Goal: Task Accomplishment & Management: Use online tool/utility

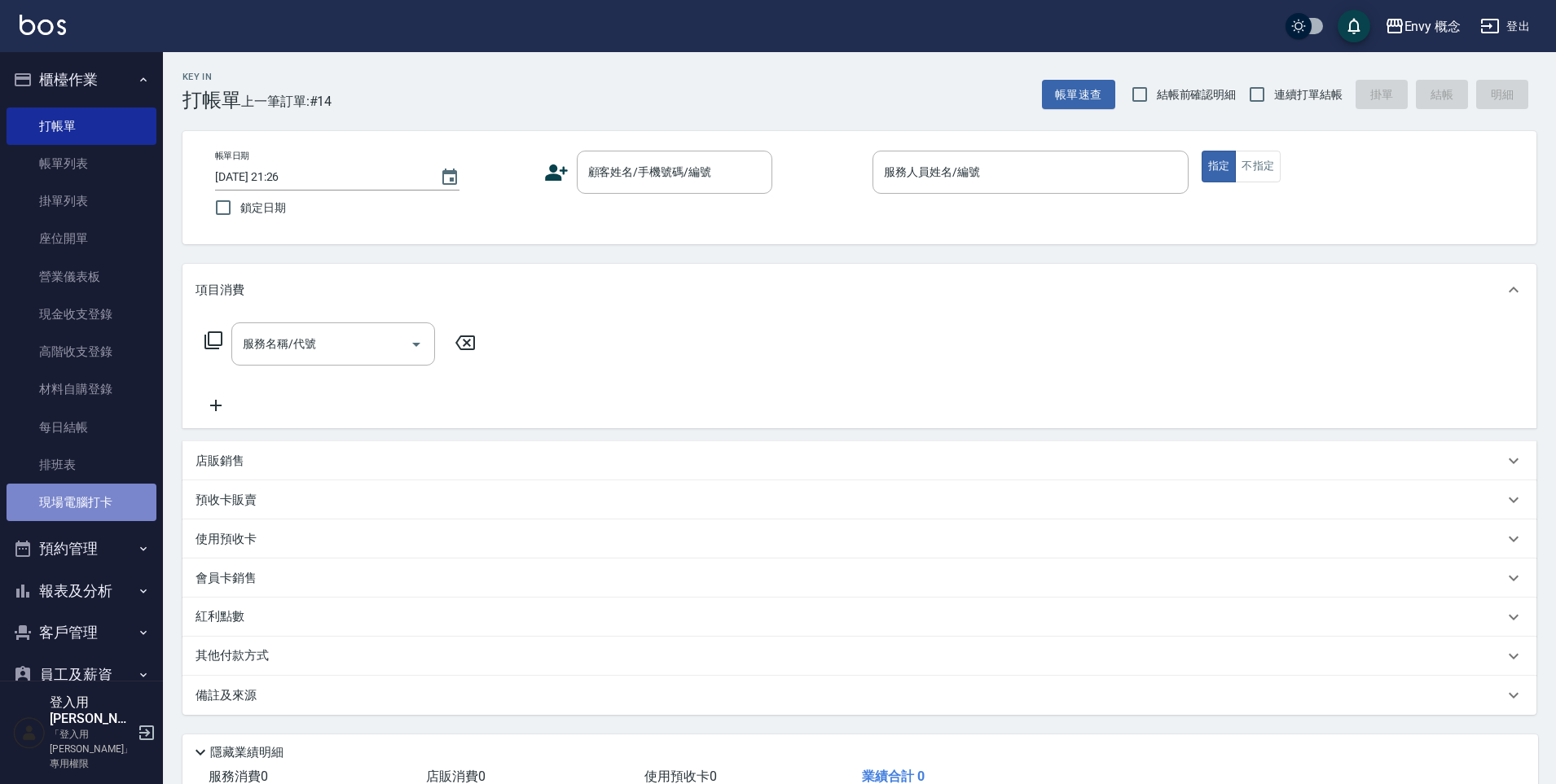
click at [85, 514] on link "現場電腦打卡" at bounding box center [82, 502] width 150 height 38
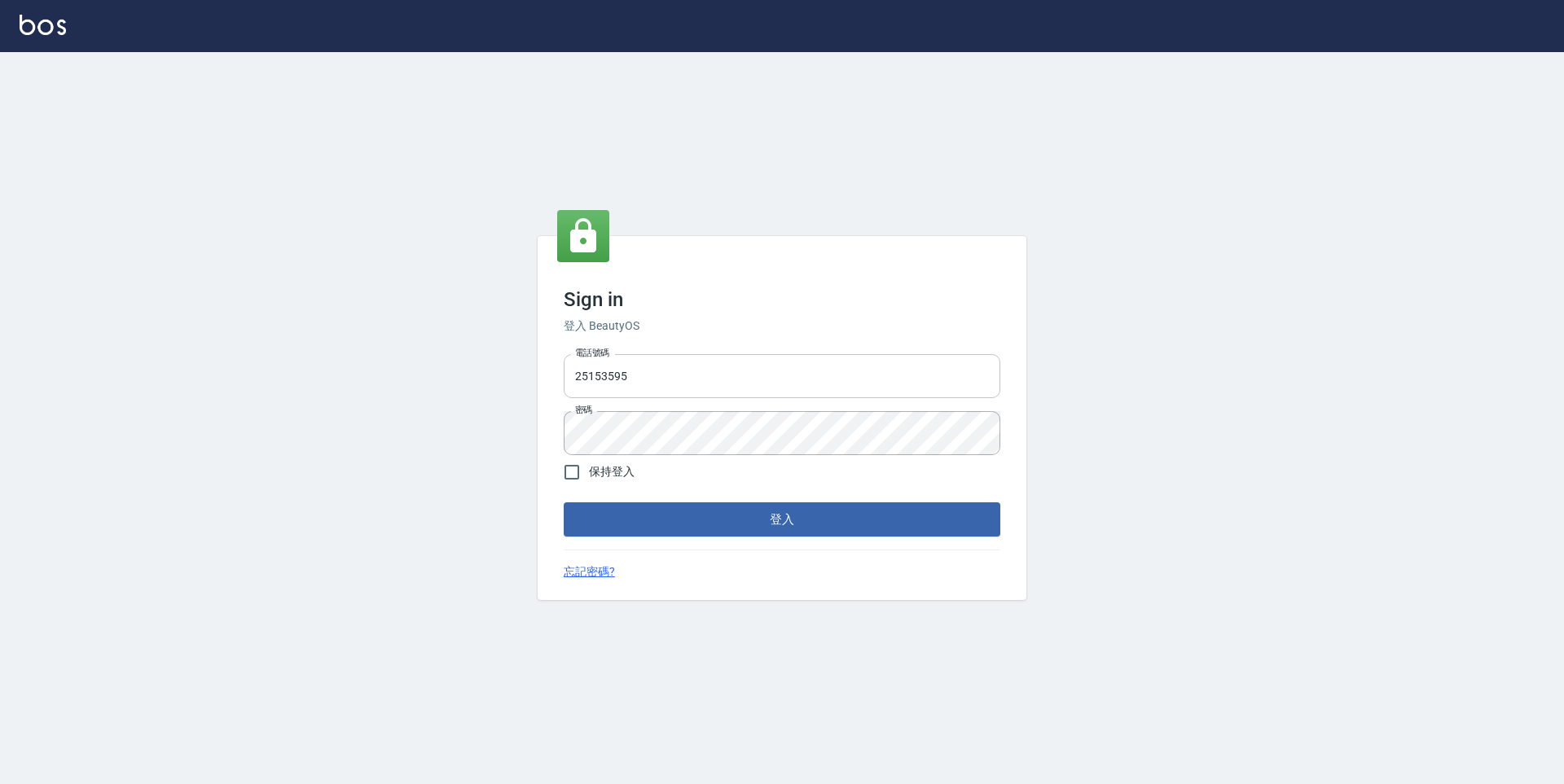
click at [827, 377] on input "25153595" at bounding box center [782, 376] width 437 height 44
type input "2"
type input "０"
type input "0930889212"
click at [567, 472] on input "保持登入" at bounding box center [571, 472] width 34 height 34
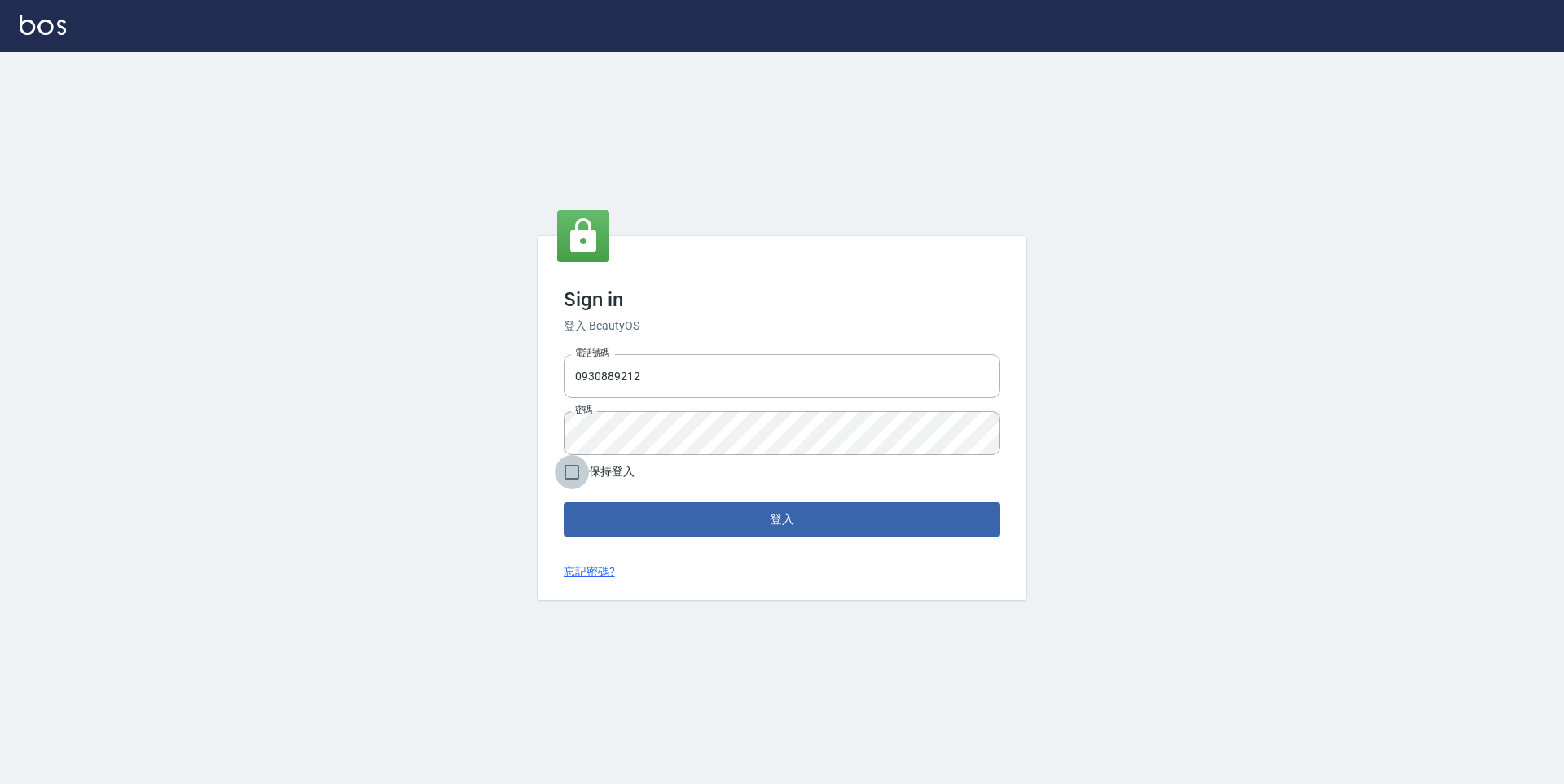
checkbox input "true"
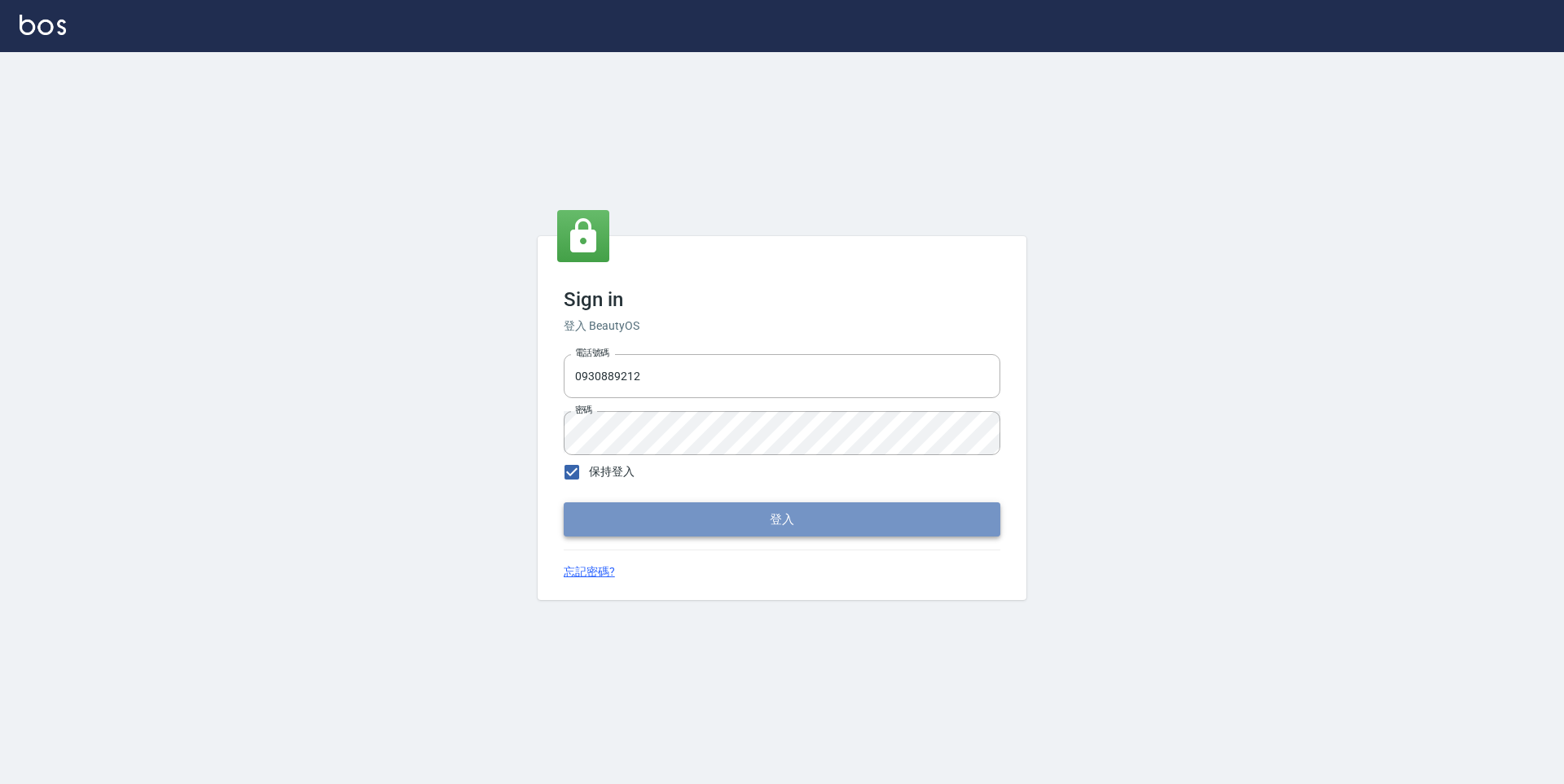
click at [750, 513] on button "登入" at bounding box center [782, 519] width 437 height 34
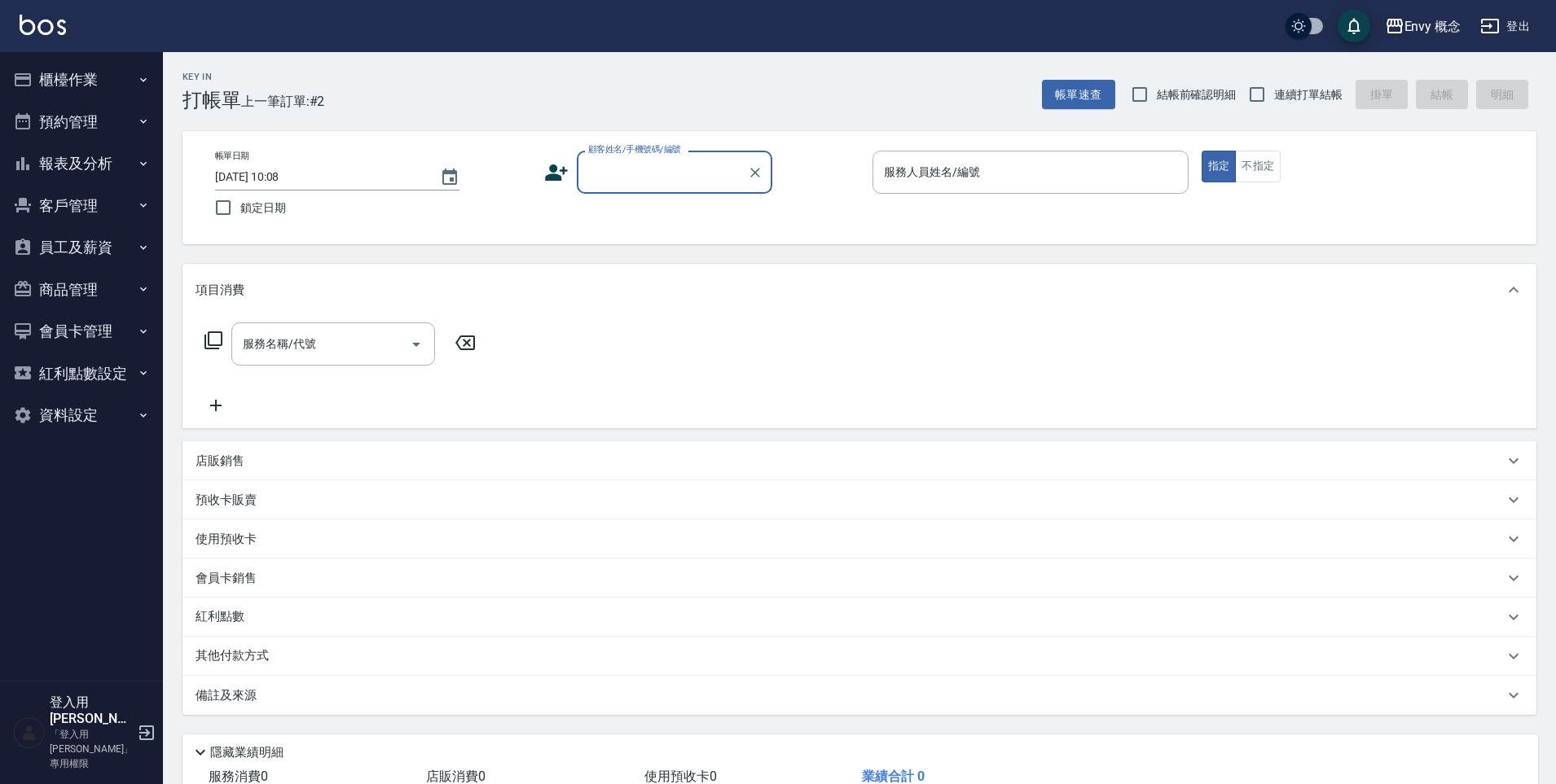
click at [85, 63] on button "櫃檯作業" at bounding box center [82, 80] width 150 height 42
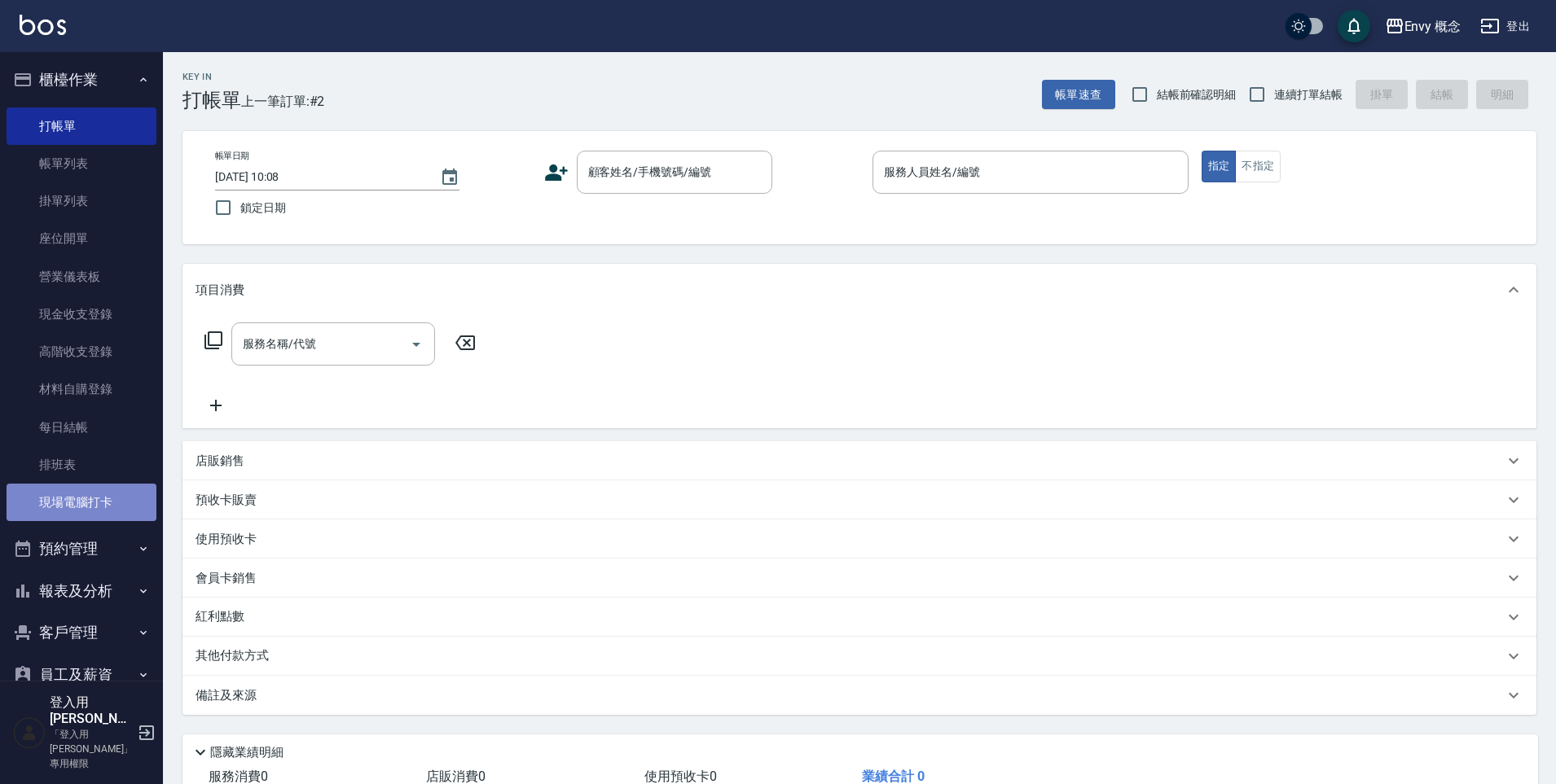
click at [92, 495] on link "現場電腦打卡" at bounding box center [82, 502] width 150 height 38
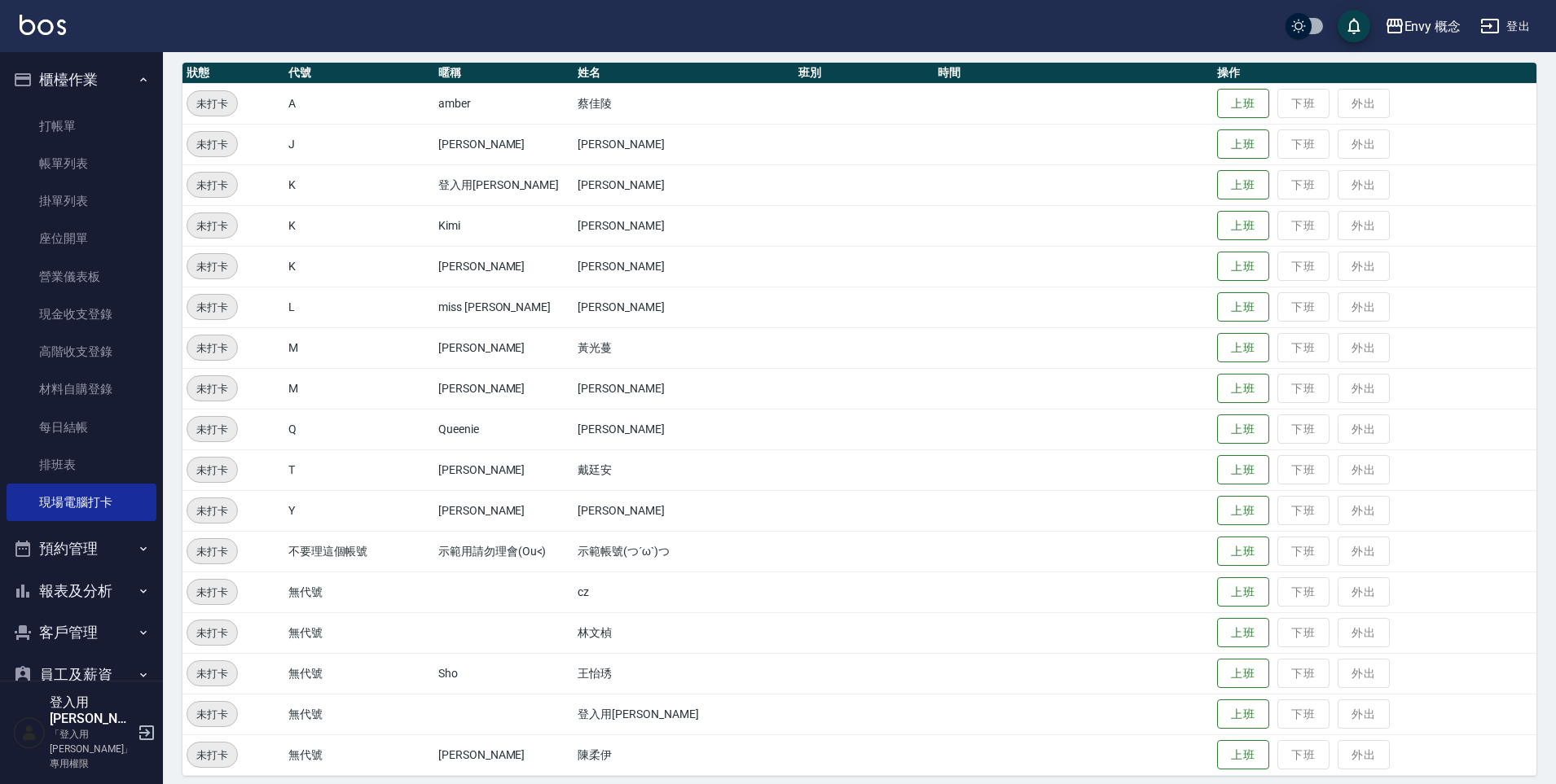
scroll to position [191, 0]
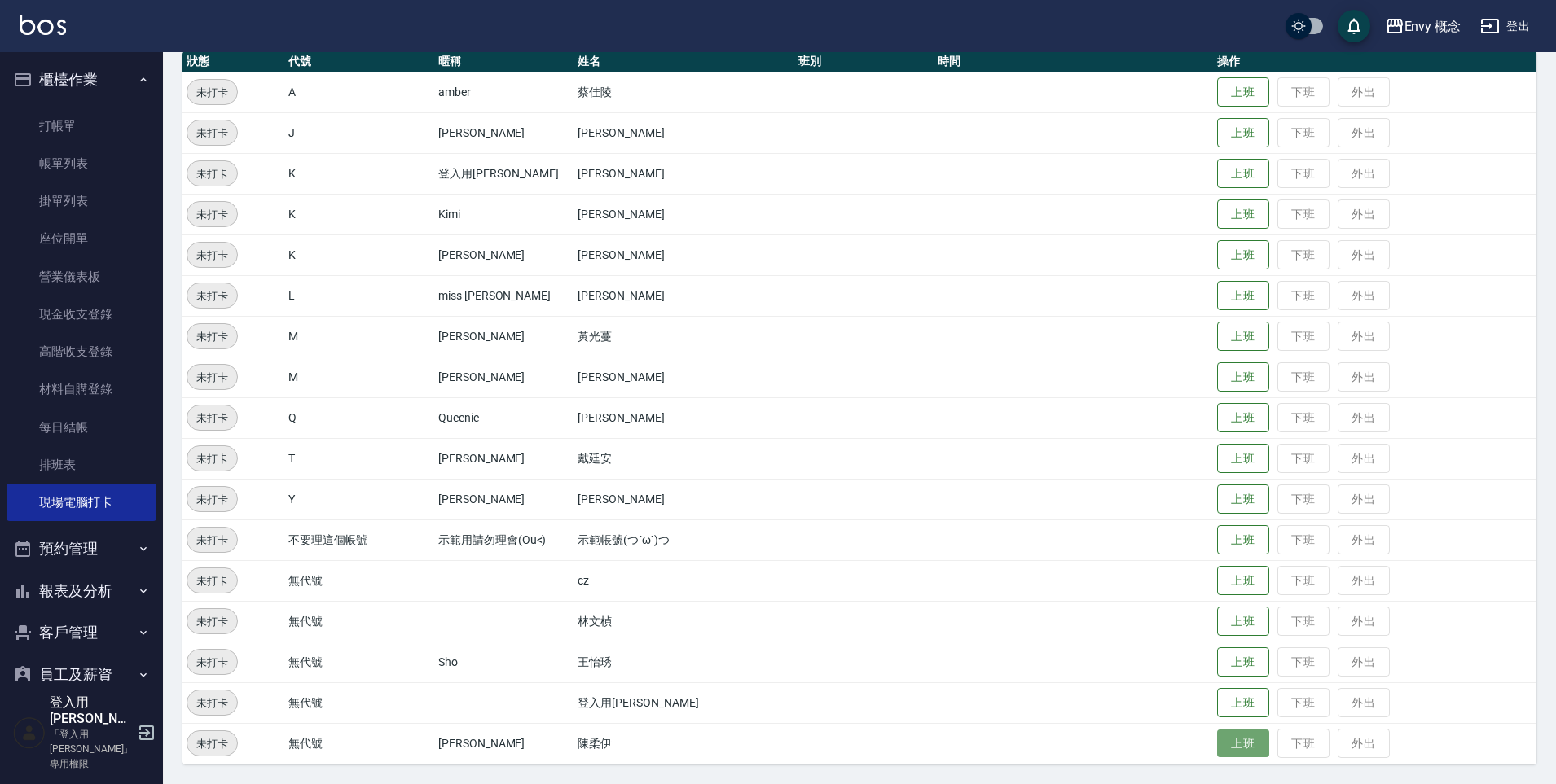
click at [1234, 743] on button "上班" at bounding box center [1243, 744] width 52 height 28
click at [1227, 371] on button "上班" at bounding box center [1243, 377] width 52 height 28
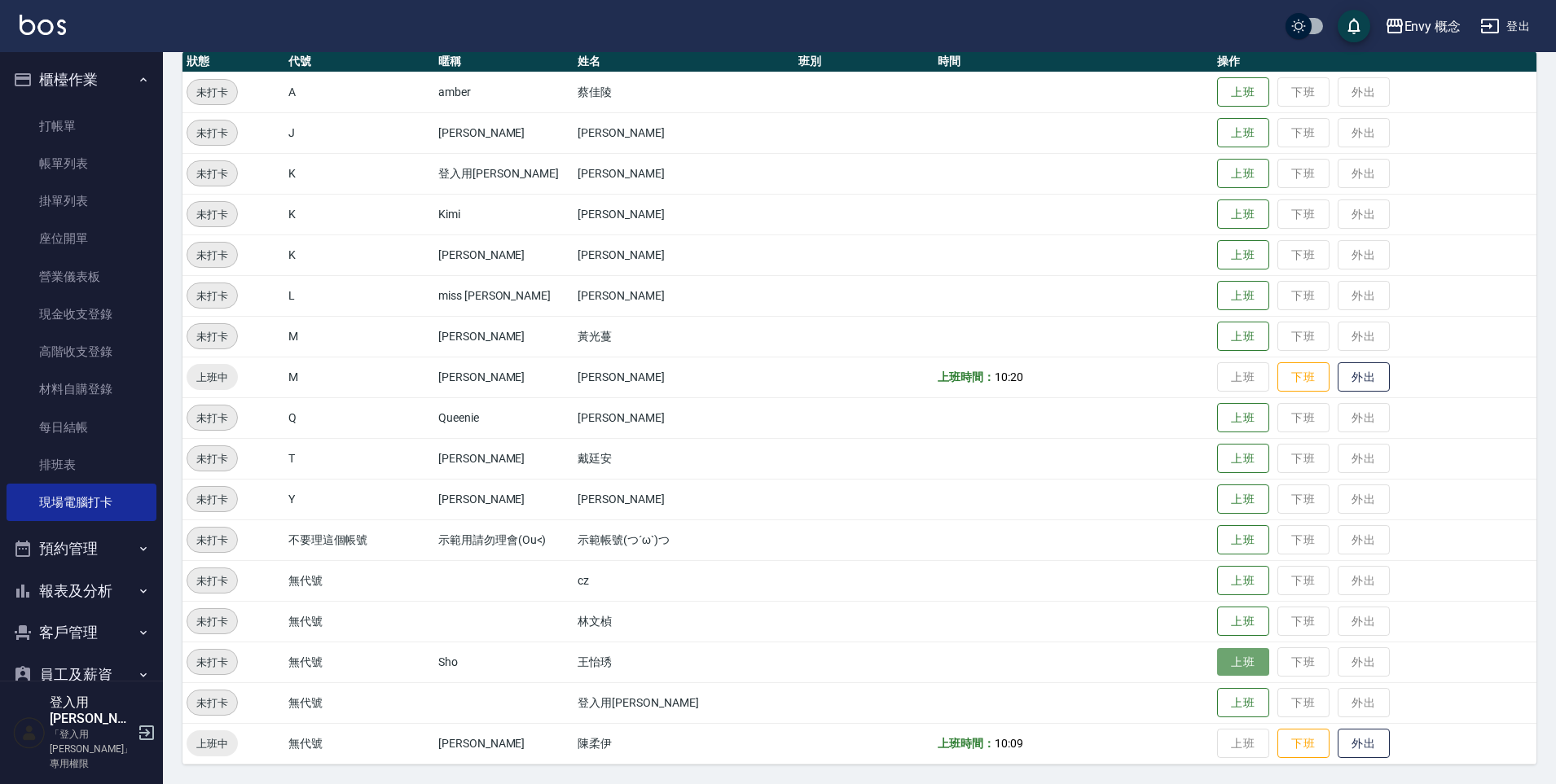
click at [1234, 657] on button "上班" at bounding box center [1243, 662] width 52 height 28
click at [1217, 623] on button "上班" at bounding box center [1243, 621] width 52 height 28
